Goal: Communication & Community: Answer question/provide support

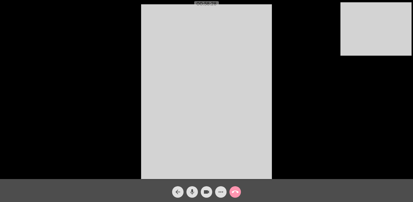
click at [236, 192] on mat-icon "call_end" at bounding box center [235, 192] width 7 height 7
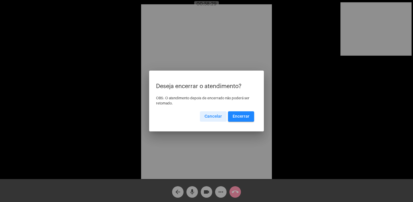
click at [243, 115] on span "Encerrar" at bounding box center [241, 116] width 17 height 4
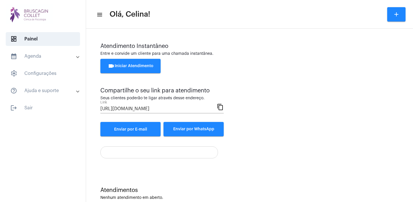
click at [141, 65] on span "videocam Iniciar Atendimento" at bounding box center [131, 66] width 46 height 4
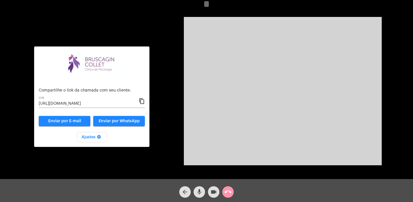
click at [142, 101] on mat-icon "content_copy" at bounding box center [142, 101] width 6 height 7
